Goal: Transaction & Acquisition: Purchase product/service

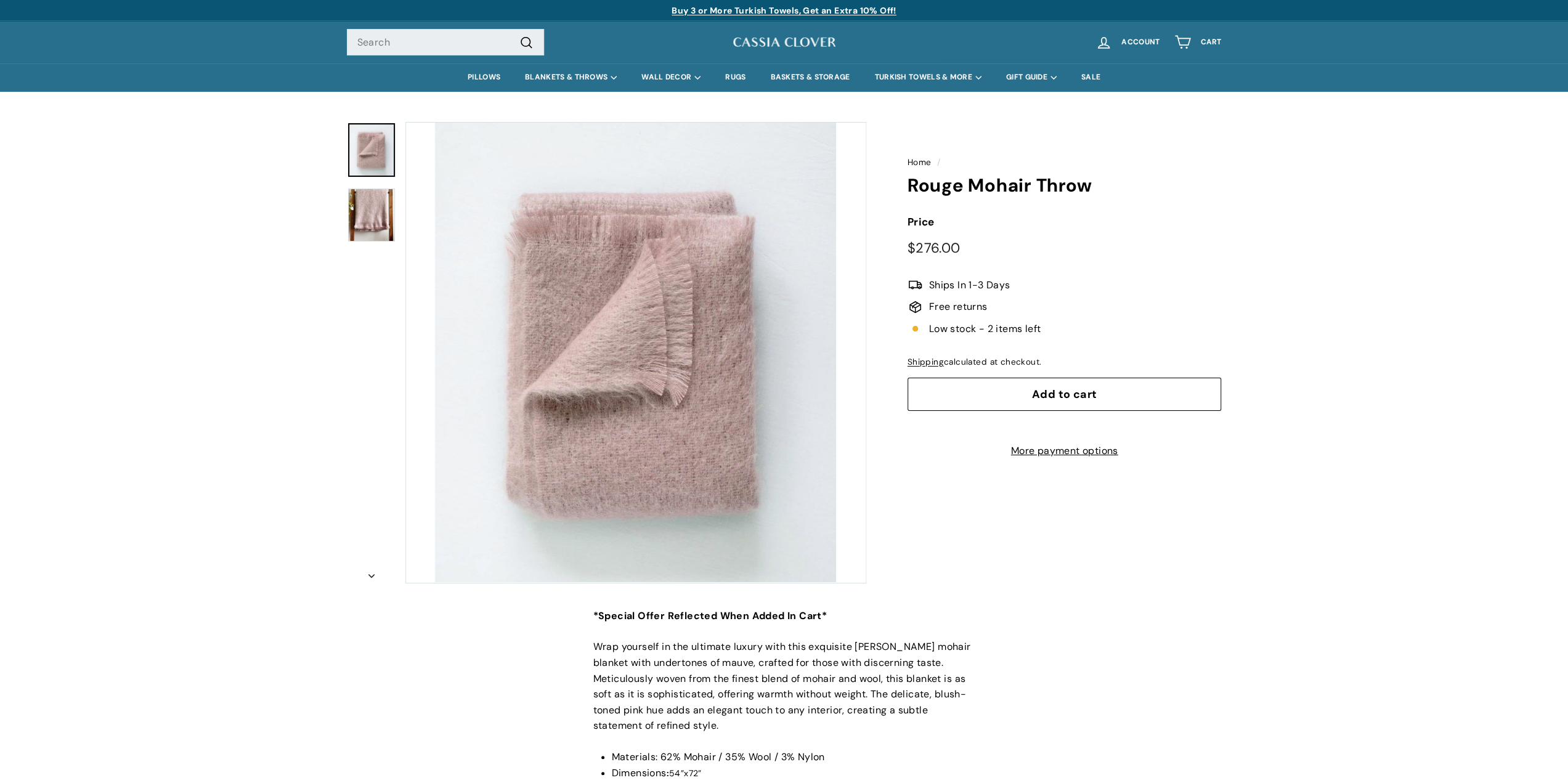
click at [409, 190] on button "Zoom" at bounding box center [636, 352] width 459 height 459
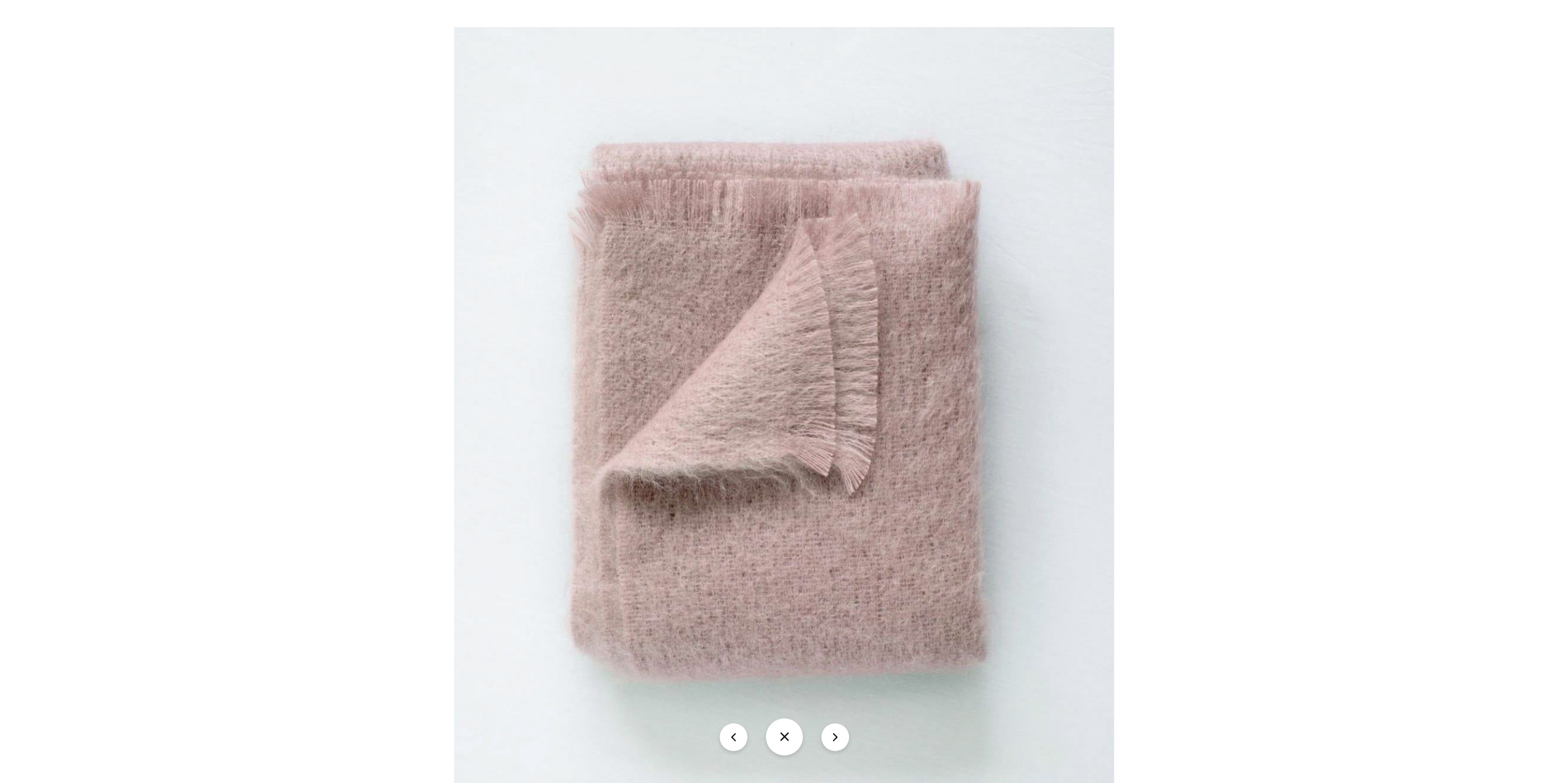
click at [393, 145] on div at bounding box center [784, 391] width 1568 height 783
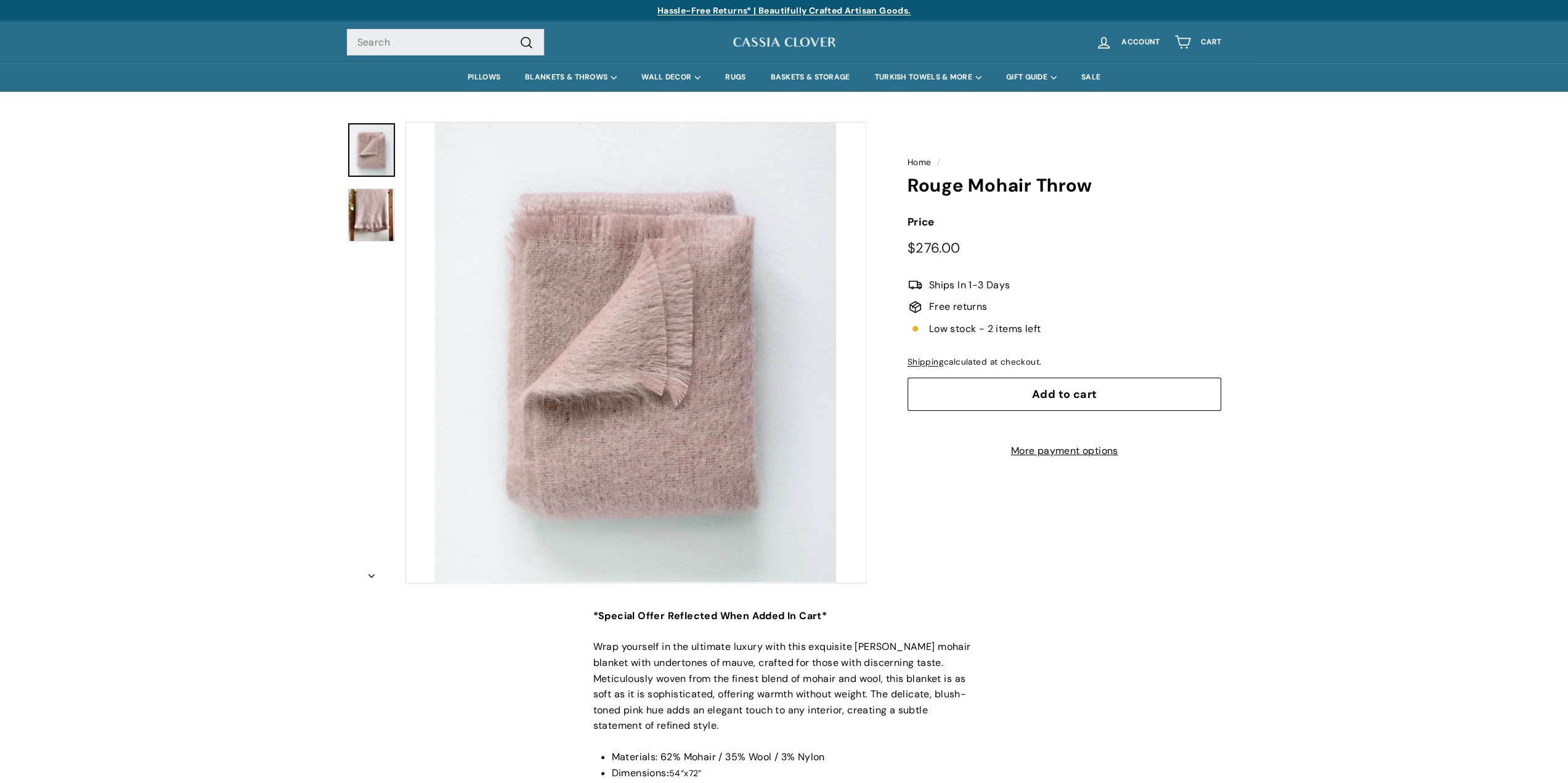
click at [366, 153] on link at bounding box center [372, 150] width 47 height 54
click at [411, 41] on input "Search" at bounding box center [445, 43] width 197 height 27
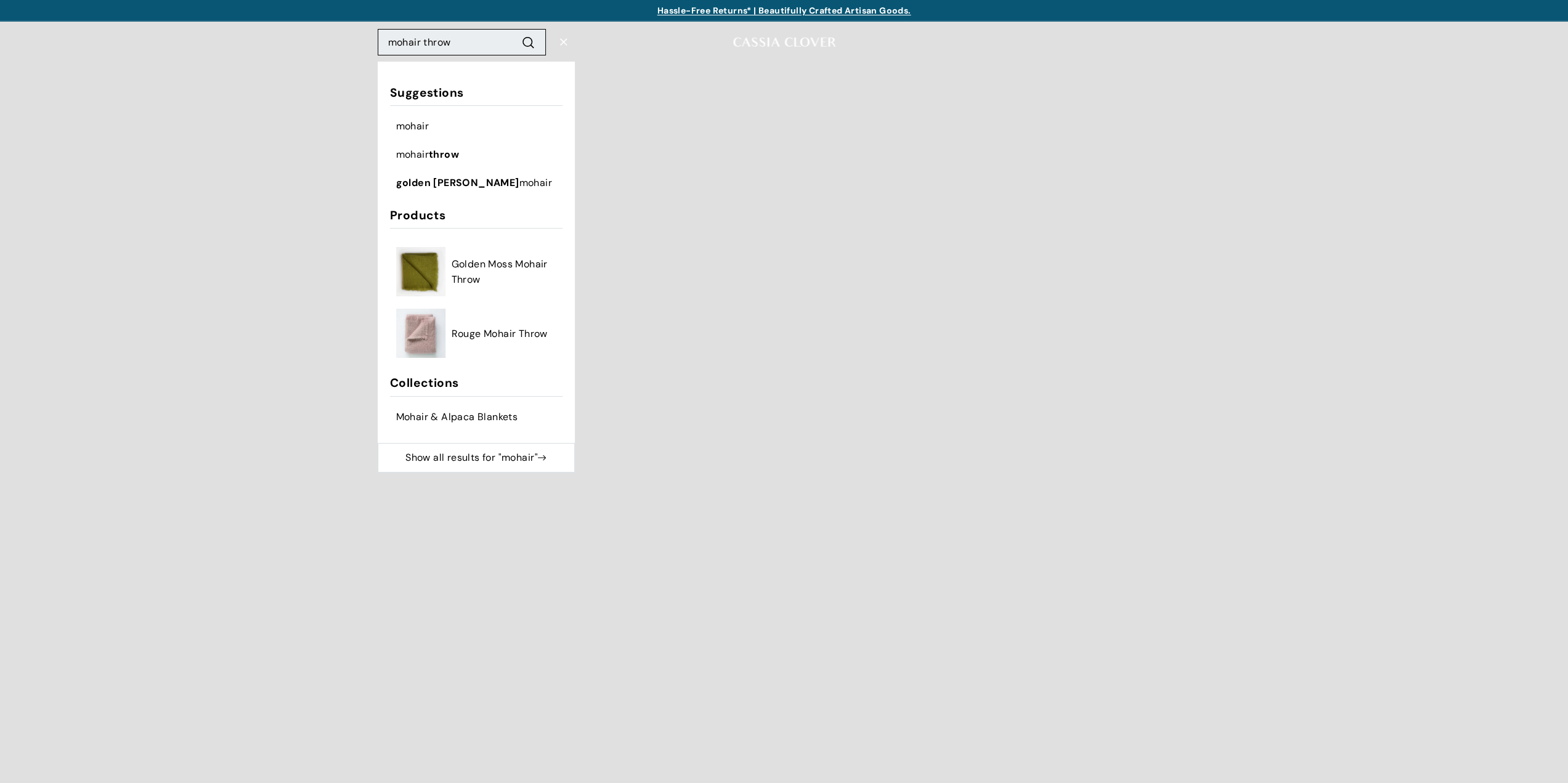
type input "mohair throw"
click at [516, 33] on button ".cls-1{fill:none;stroke:#000;stroke-miterlimit:10;stroke-width:2px} Search" at bounding box center [528, 41] width 23 height 17
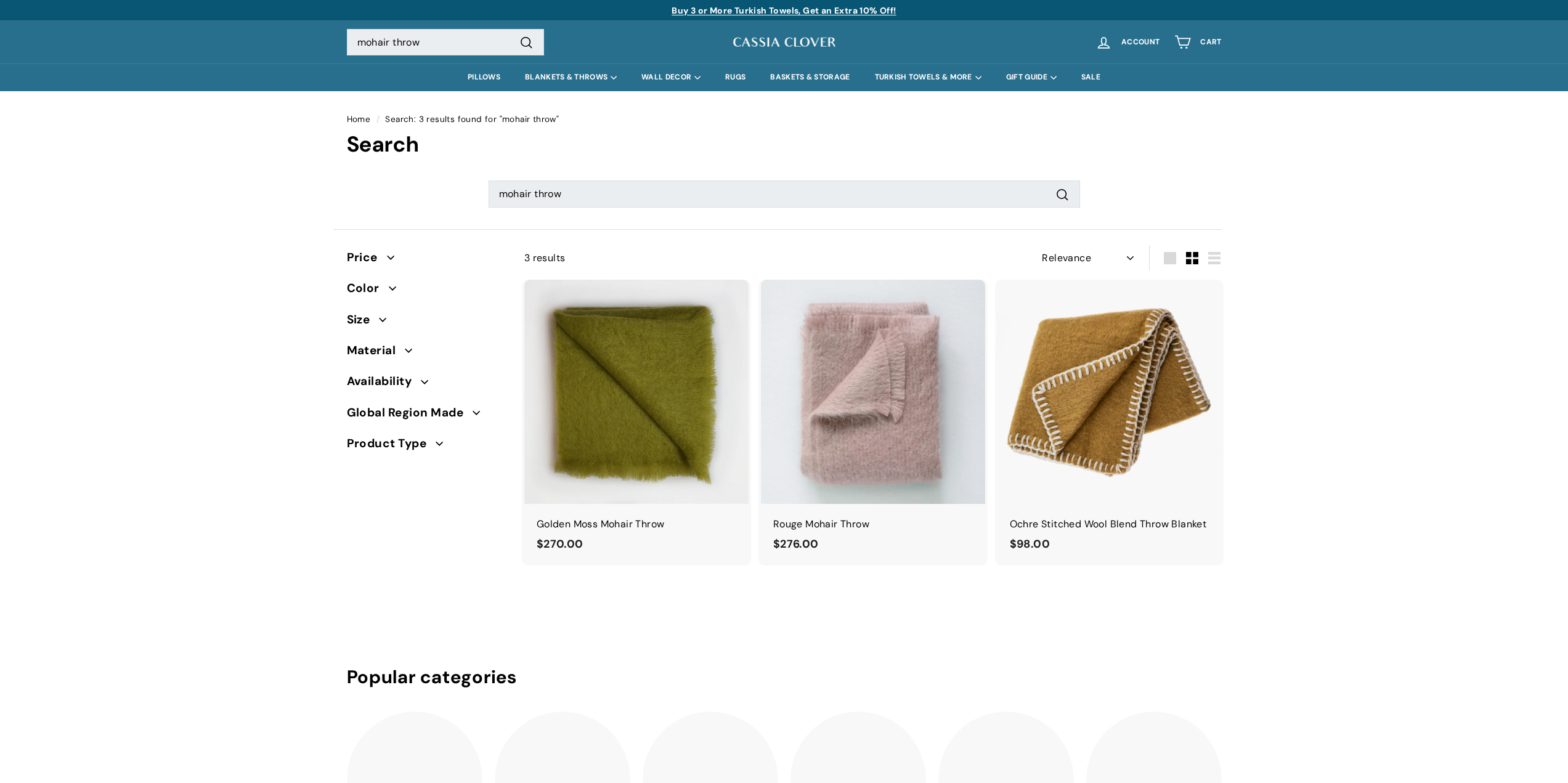
select select "relevance"
